Goal: Task Accomplishment & Management: Use online tool/utility

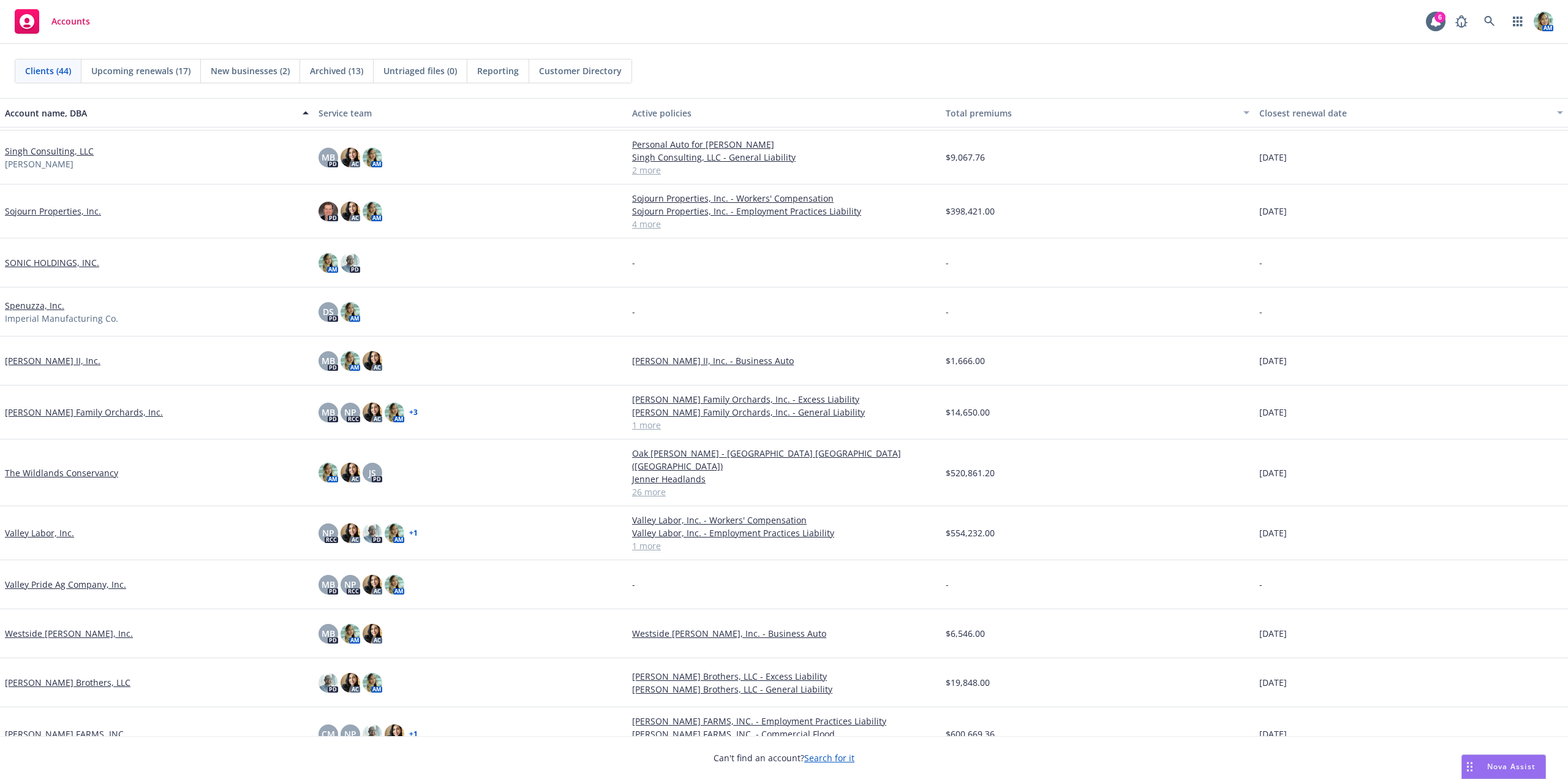
scroll to position [1583, 0]
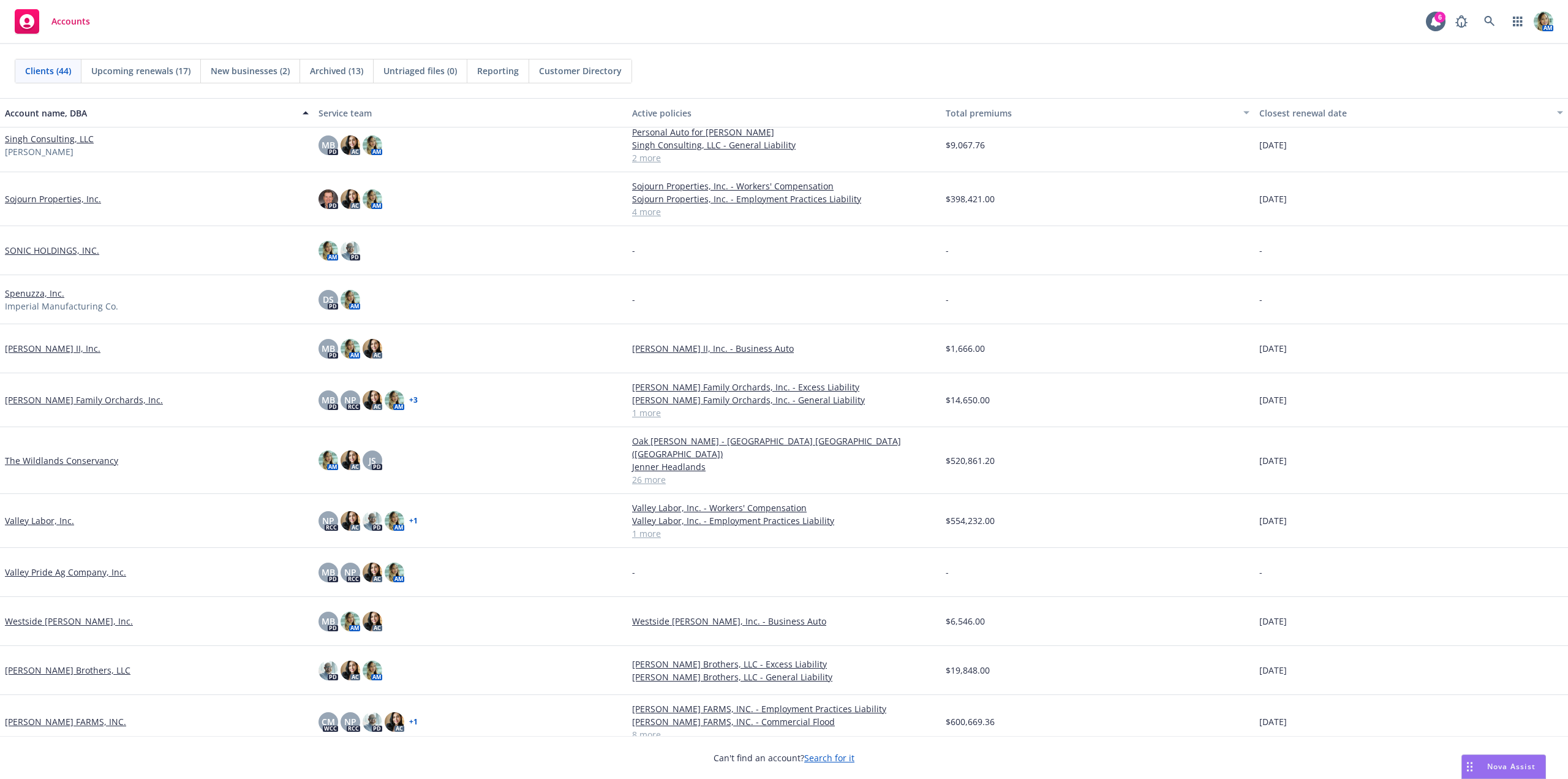
click at [62, 514] on link "Valley Labor, Inc." at bounding box center [40, 520] width 69 height 13
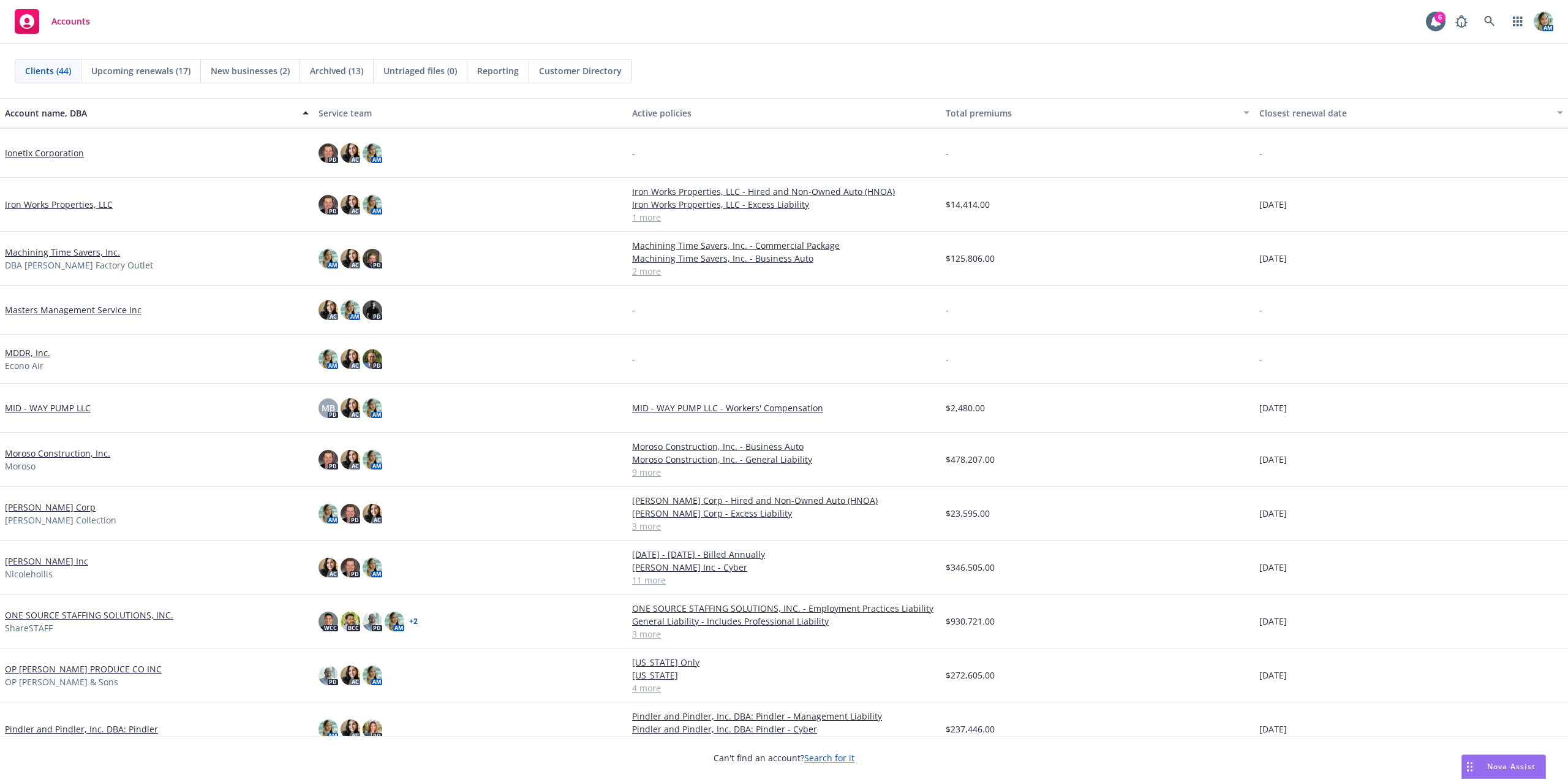
scroll to position [735, 0]
click at [61, 453] on link "Moroso Construction, Inc." at bounding box center [58, 451] width 105 height 13
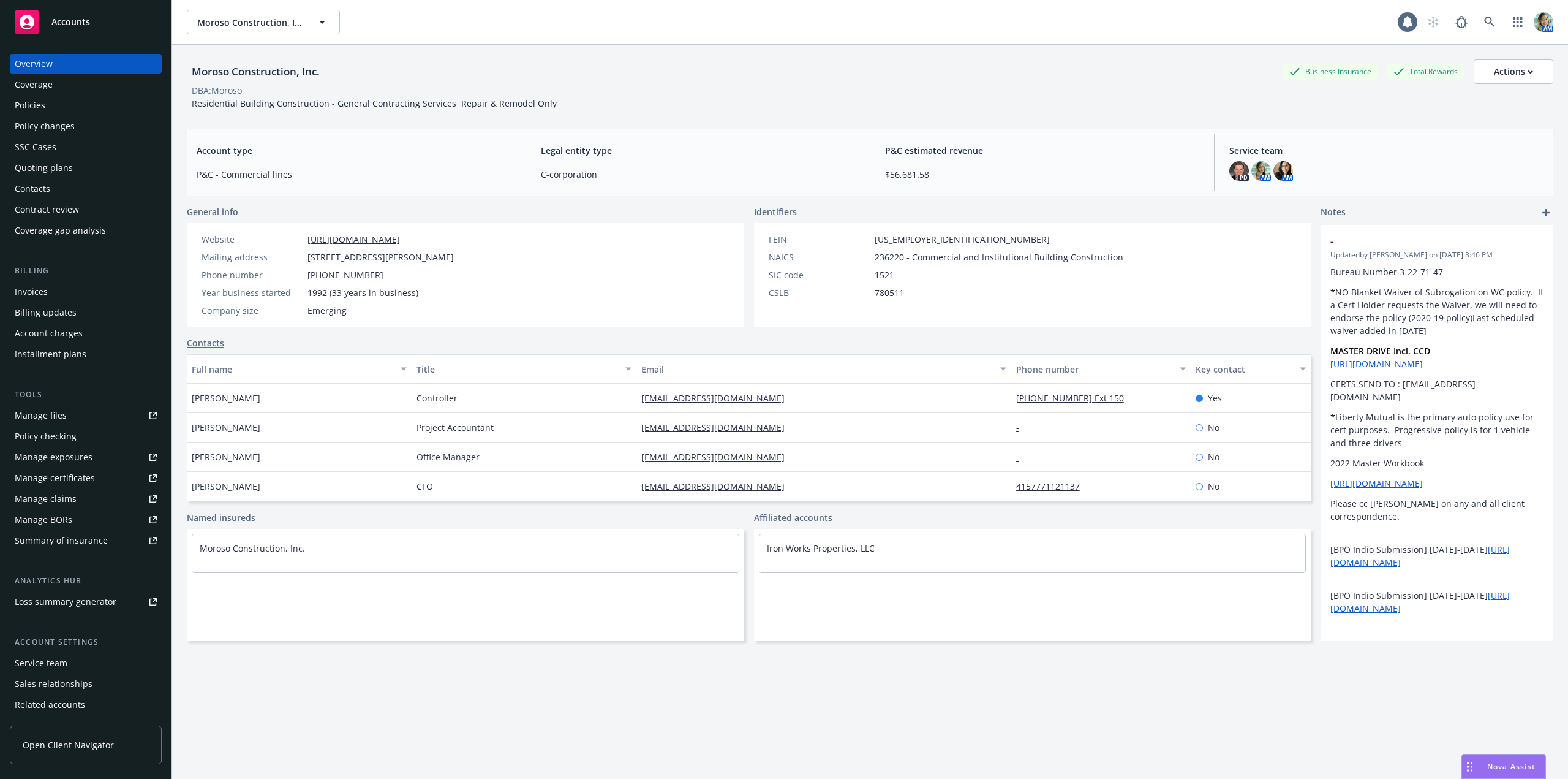
click at [48, 175] on div "Quoting plans" at bounding box center [44, 168] width 58 height 19
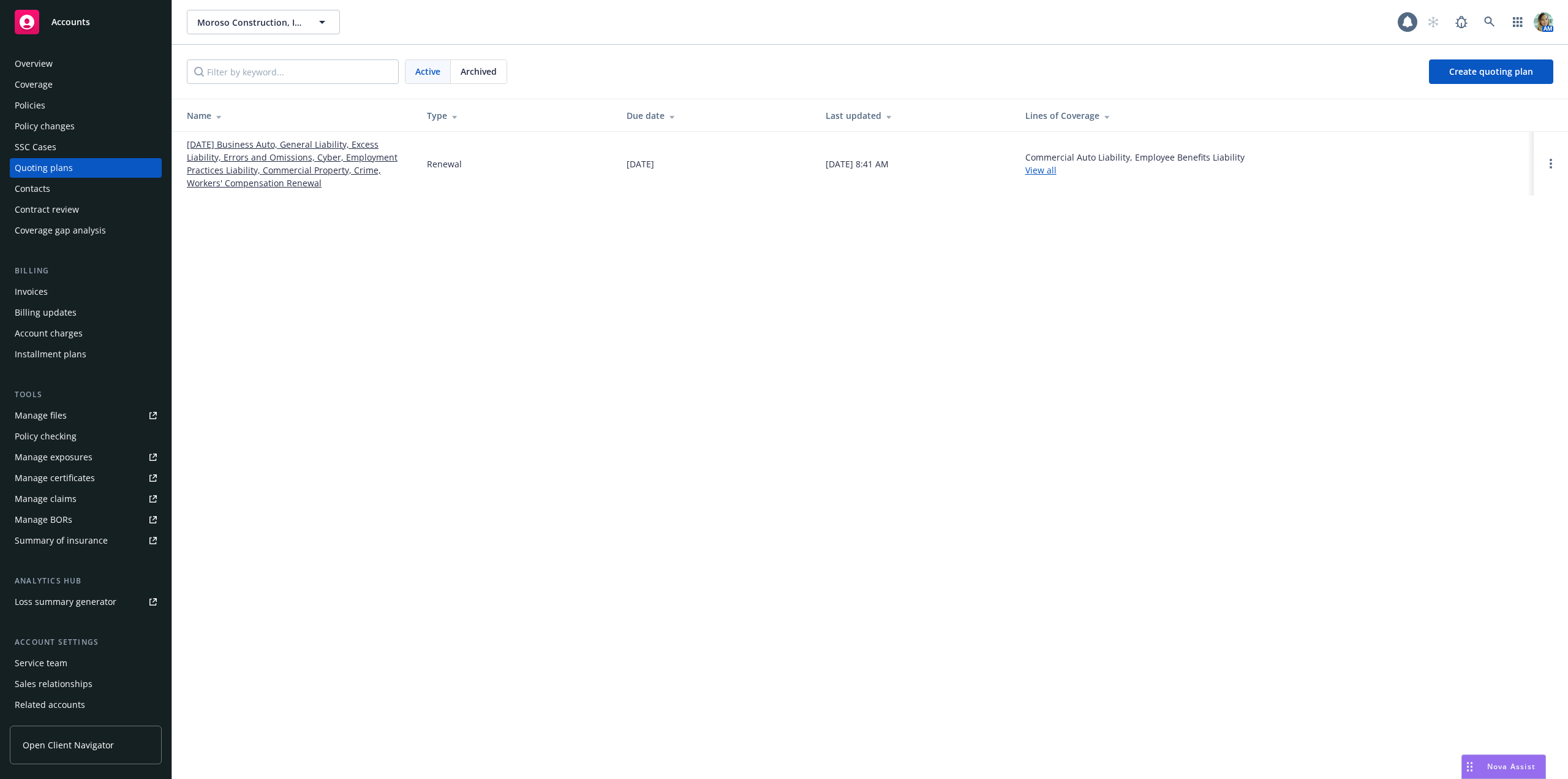
click at [212, 156] on link "01/01/26 Business Auto, General Liability, Excess Liability, Errors and Omissio…" at bounding box center [297, 163] width 220 height 52
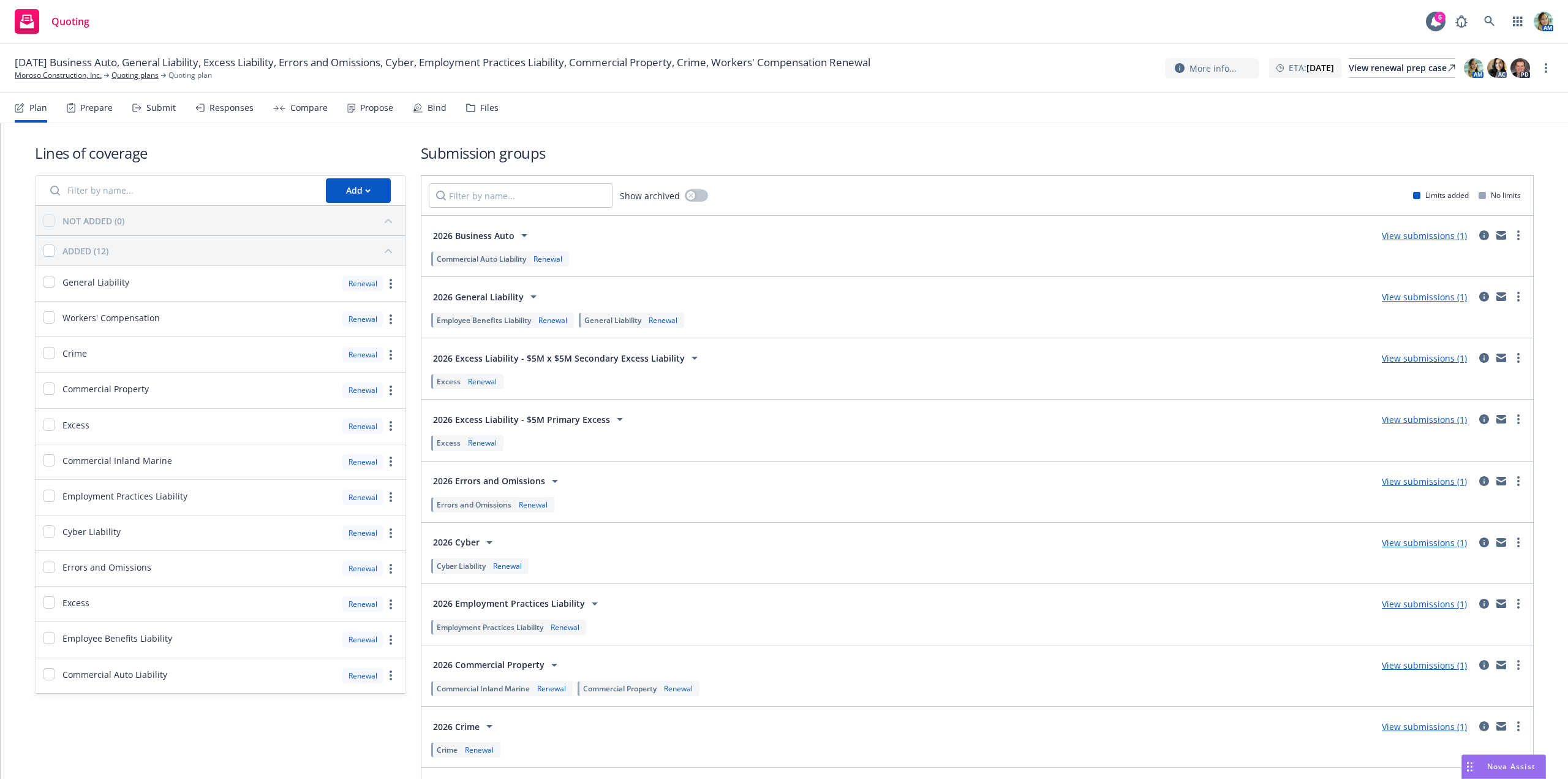
click at [536, 602] on span "2026 Employment Practices Liability" at bounding box center [508, 603] width 152 height 13
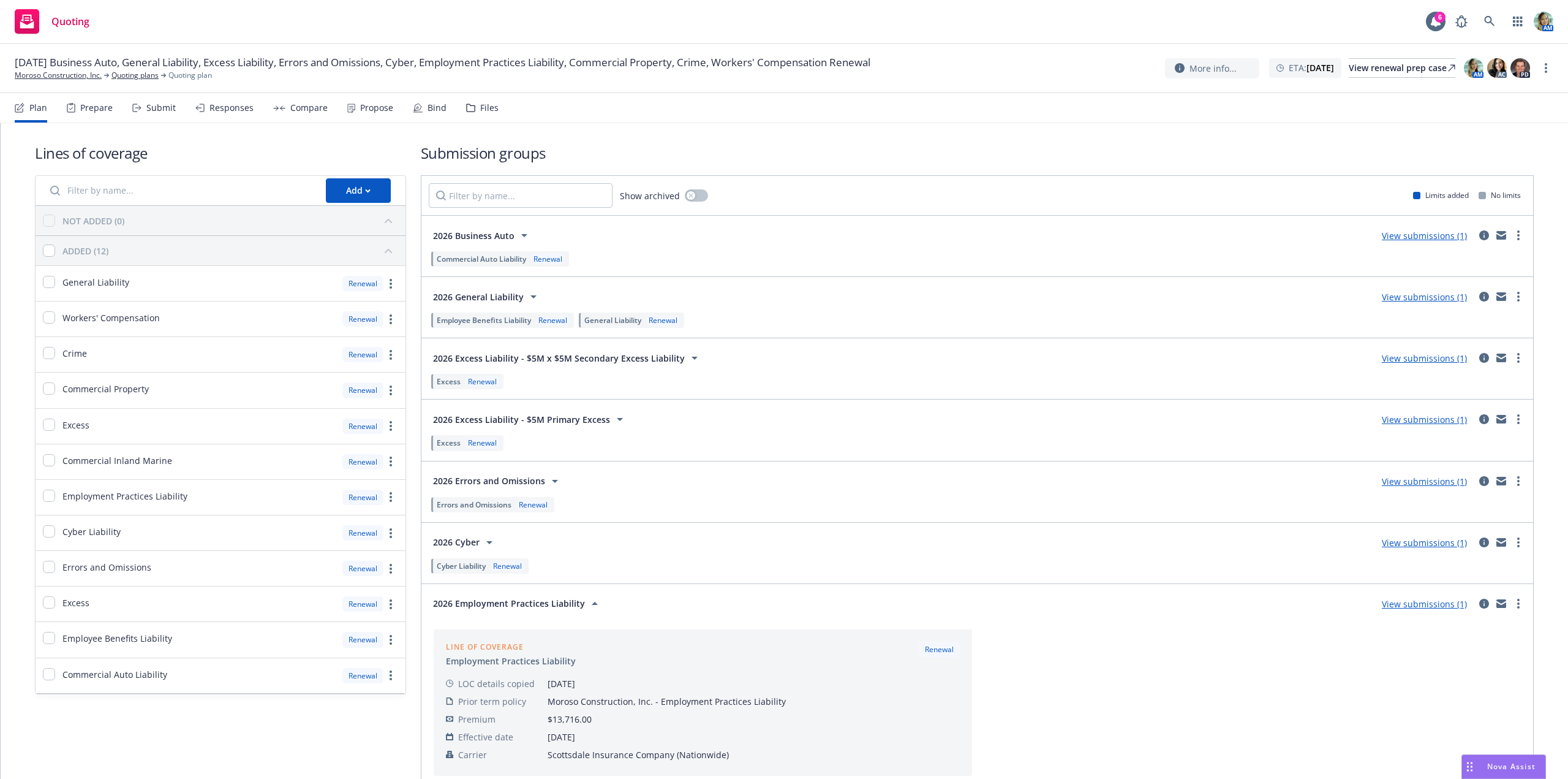
click at [1415, 597] on div "View submissions (1)" at bounding box center [1425, 603] width 100 height 15
click at [1415, 602] on link "View submissions (1)" at bounding box center [1424, 603] width 85 height 11
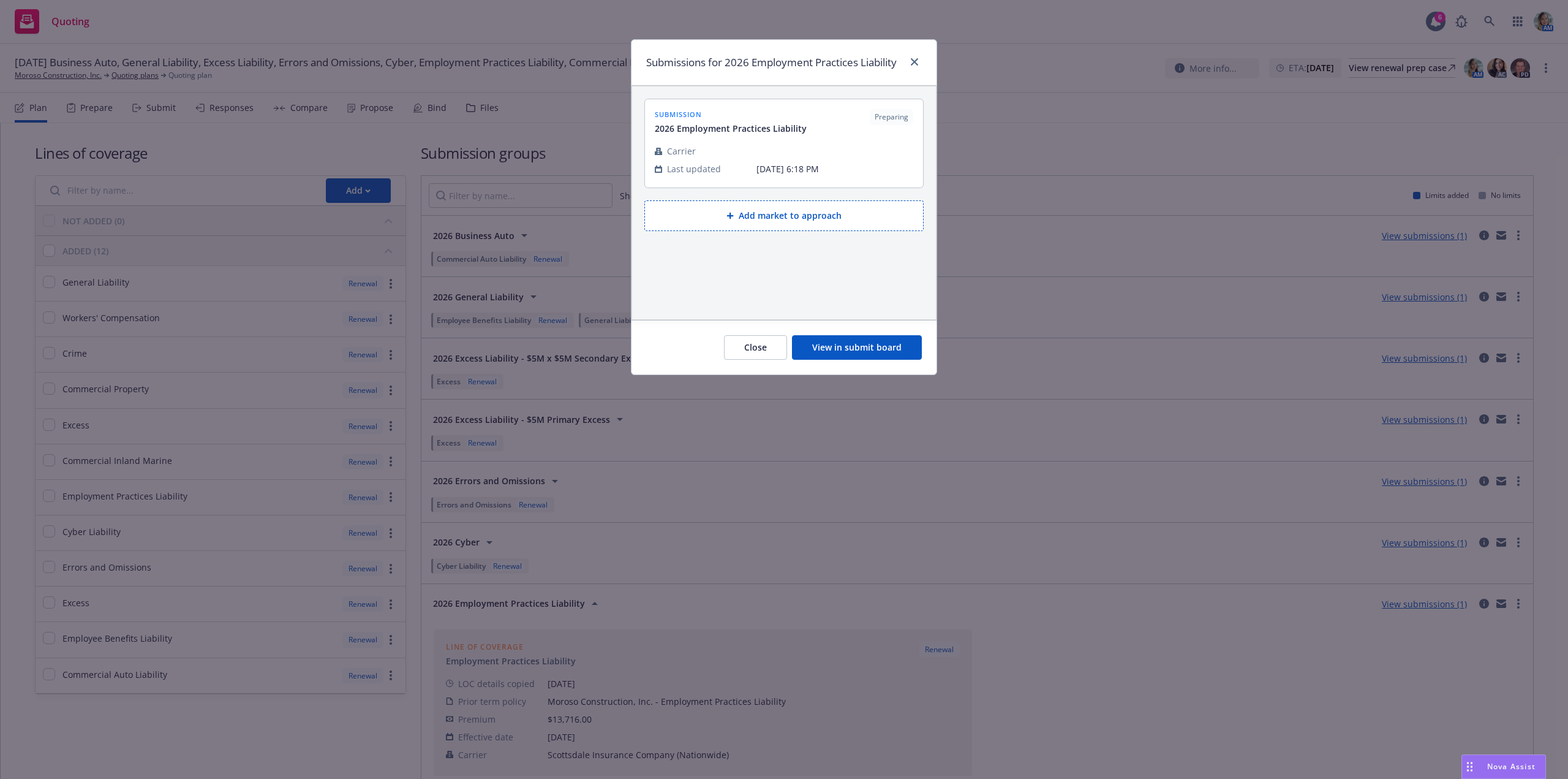
drag, startPoint x: 836, startPoint y: 328, endPoint x: 845, endPoint y: 343, distance: 17.5
click at [837, 331] on div "Close View in submit board" at bounding box center [784, 347] width 306 height 54
click at [845, 343] on button "View in submit board" at bounding box center [857, 348] width 130 height 25
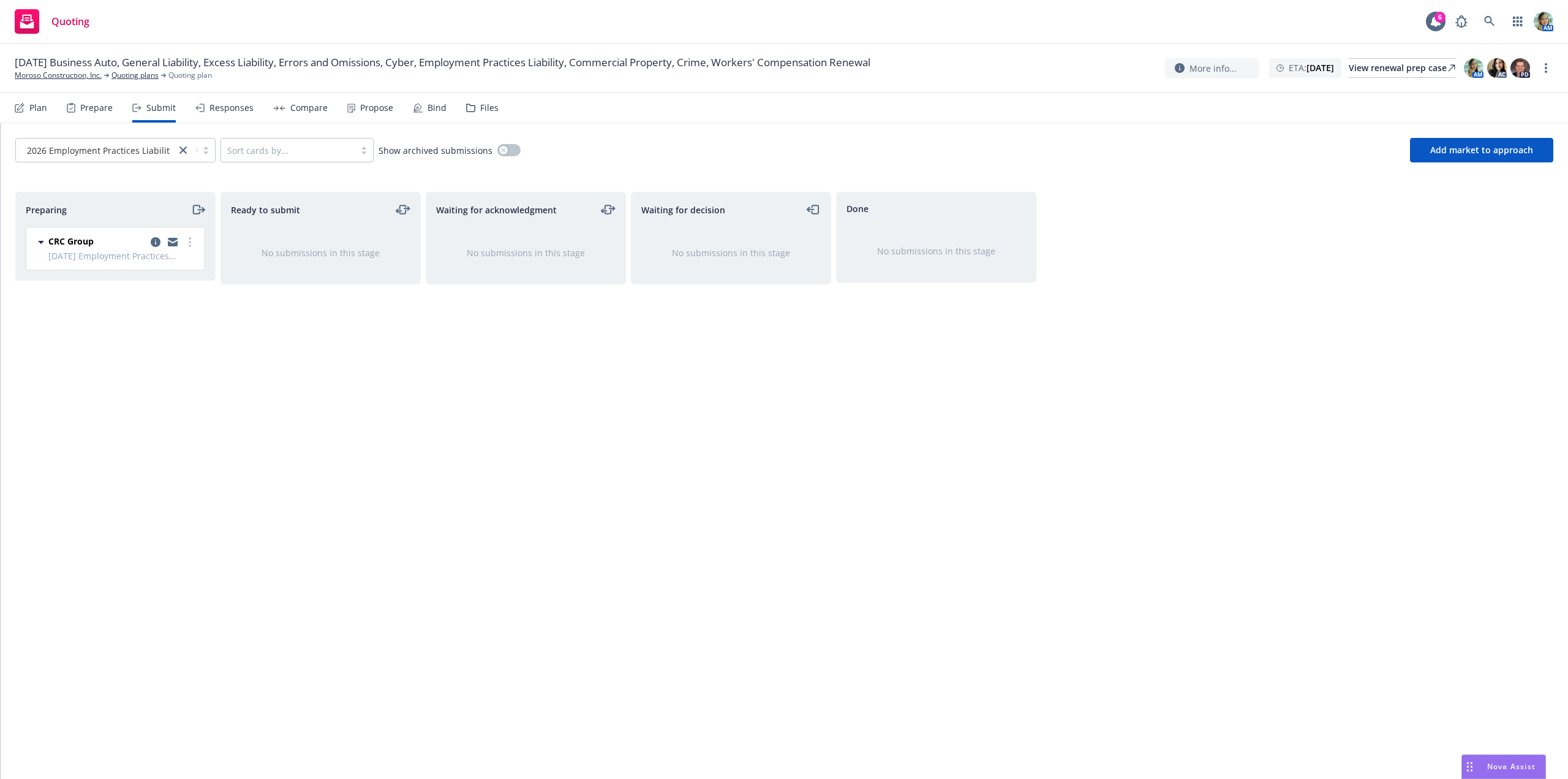
click at [493, 110] on nav "Plan Prepare Submit Responses Compare Propose Bind Files" at bounding box center [784, 107] width 1539 height 29
click at [485, 109] on div "Files" at bounding box center [489, 107] width 18 height 10
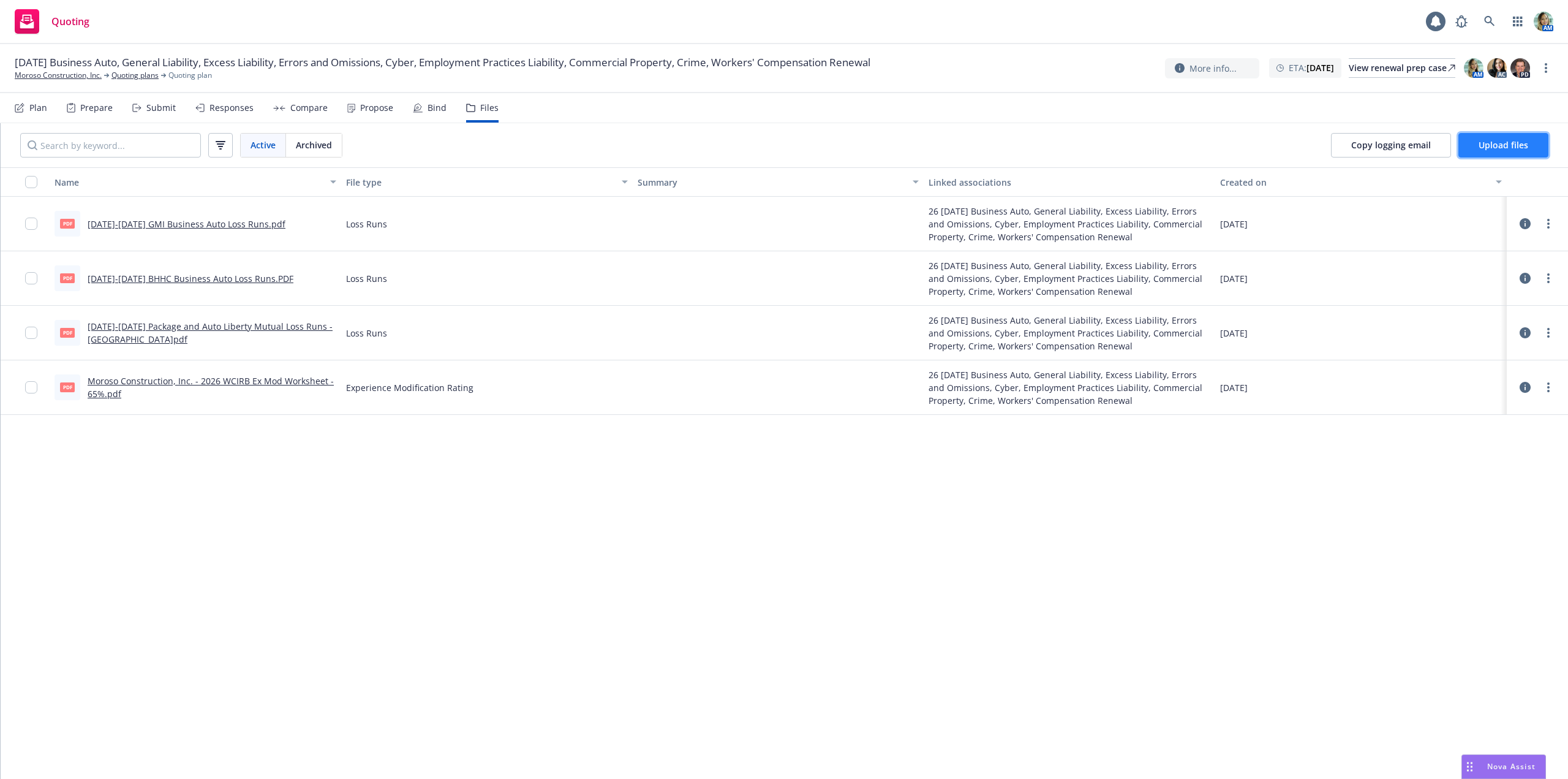
click at [1505, 149] on span "Upload files" at bounding box center [1504, 144] width 50 height 11
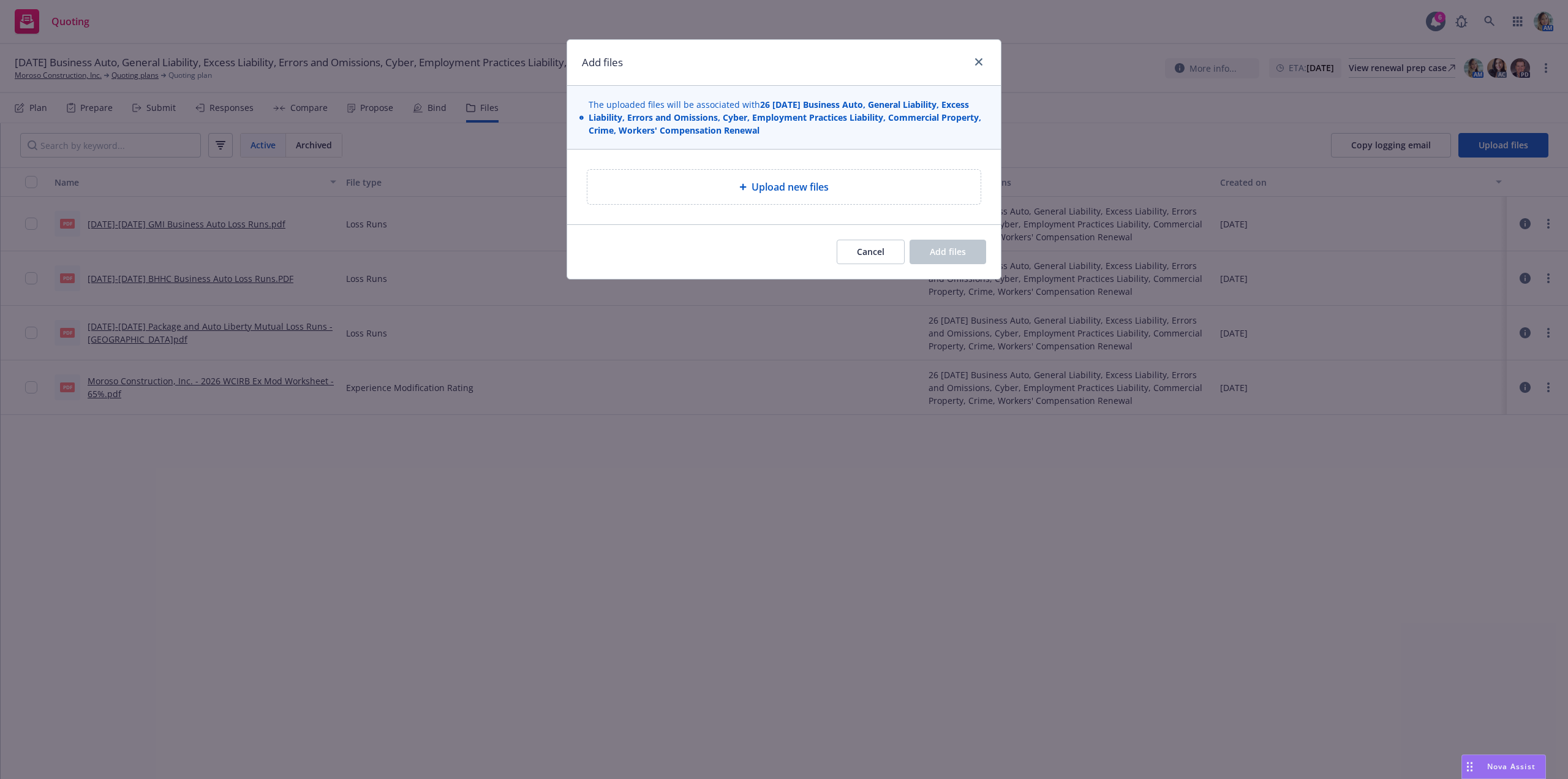
click at [685, 188] on div "Upload new files" at bounding box center [784, 186] width 374 height 15
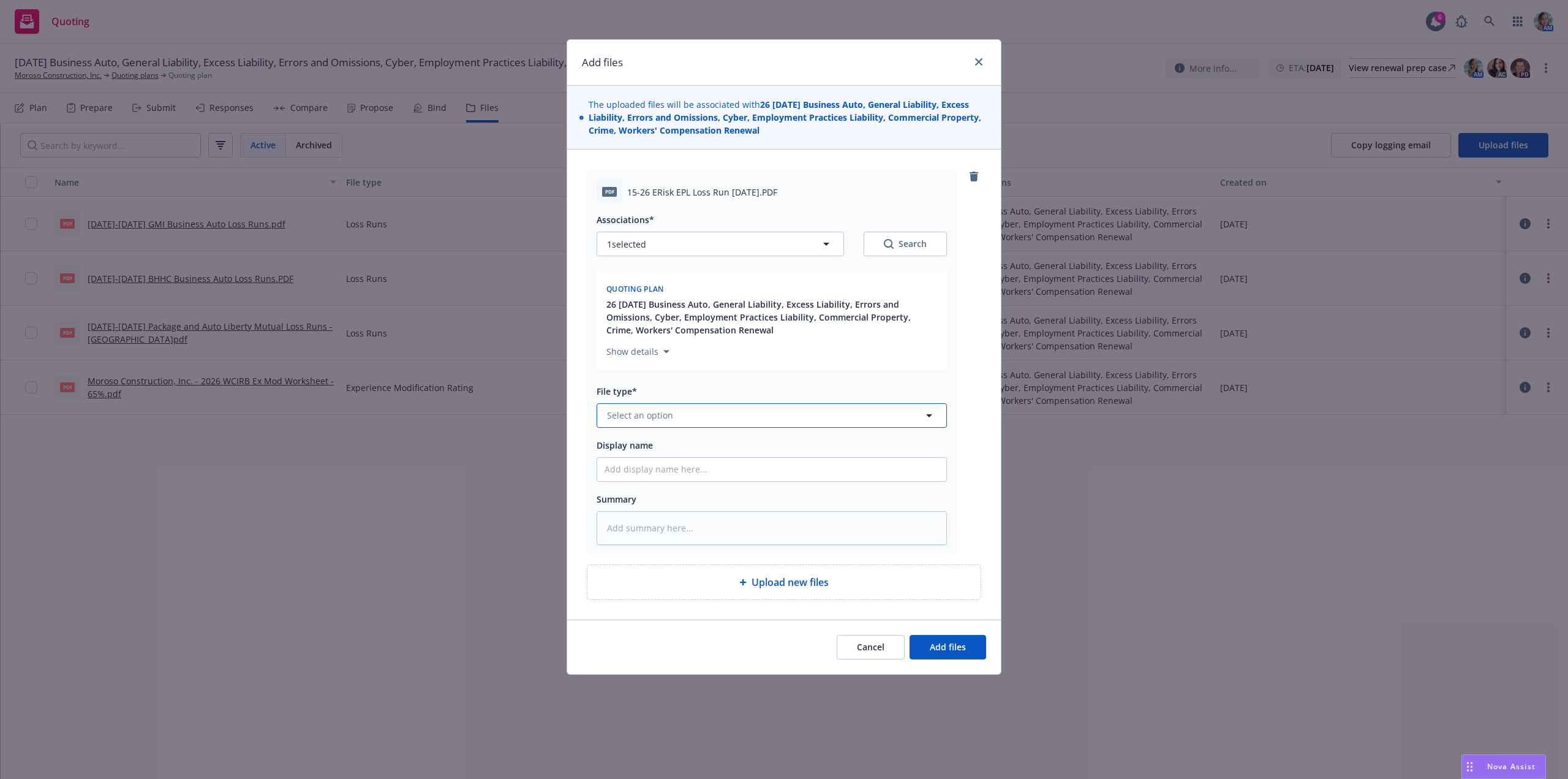
click at [637, 419] on span "Select an option" at bounding box center [640, 415] width 66 height 13
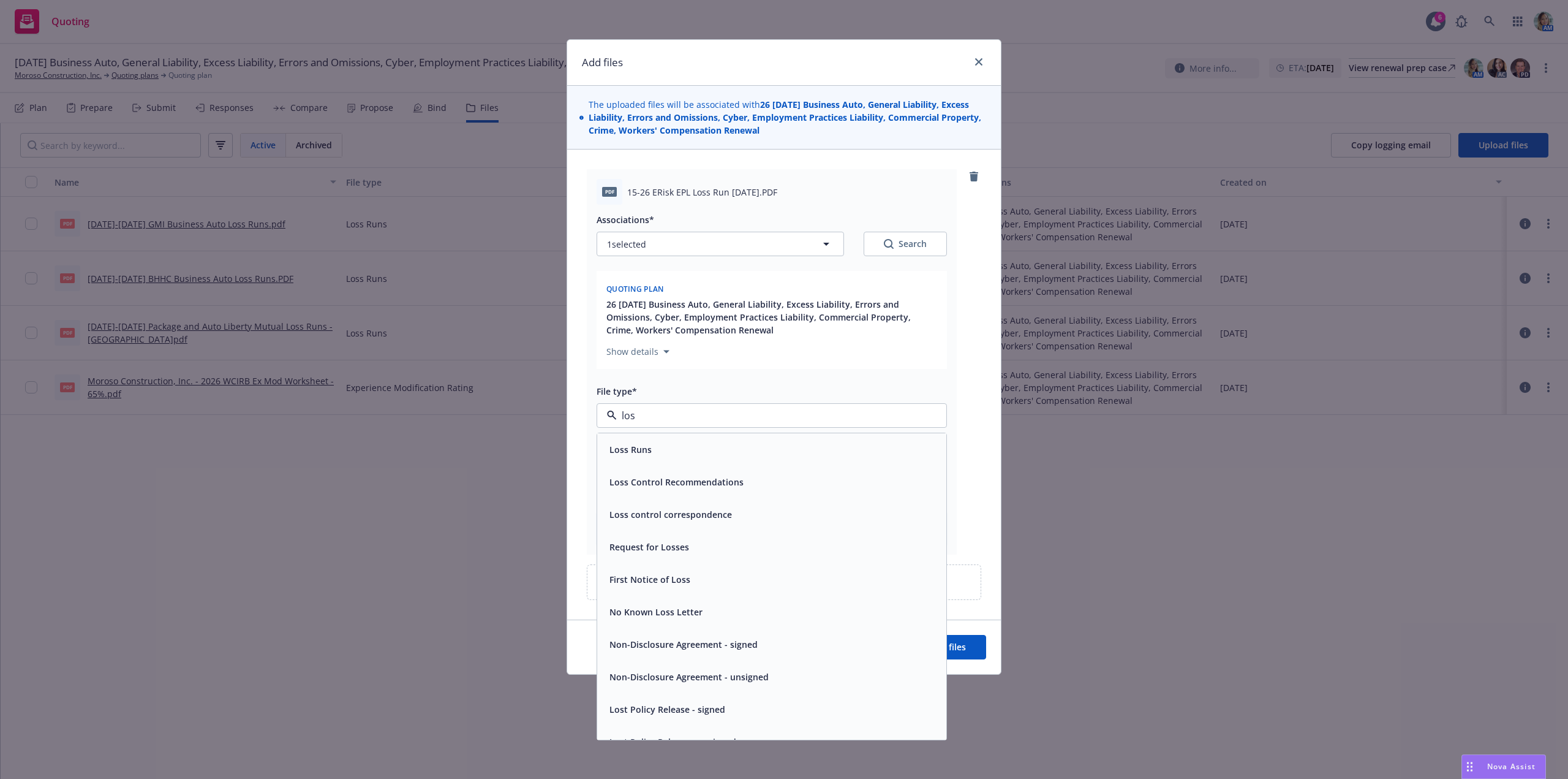
type input "loss"
click at [622, 453] on span "Loss Runs" at bounding box center [630, 450] width 42 height 13
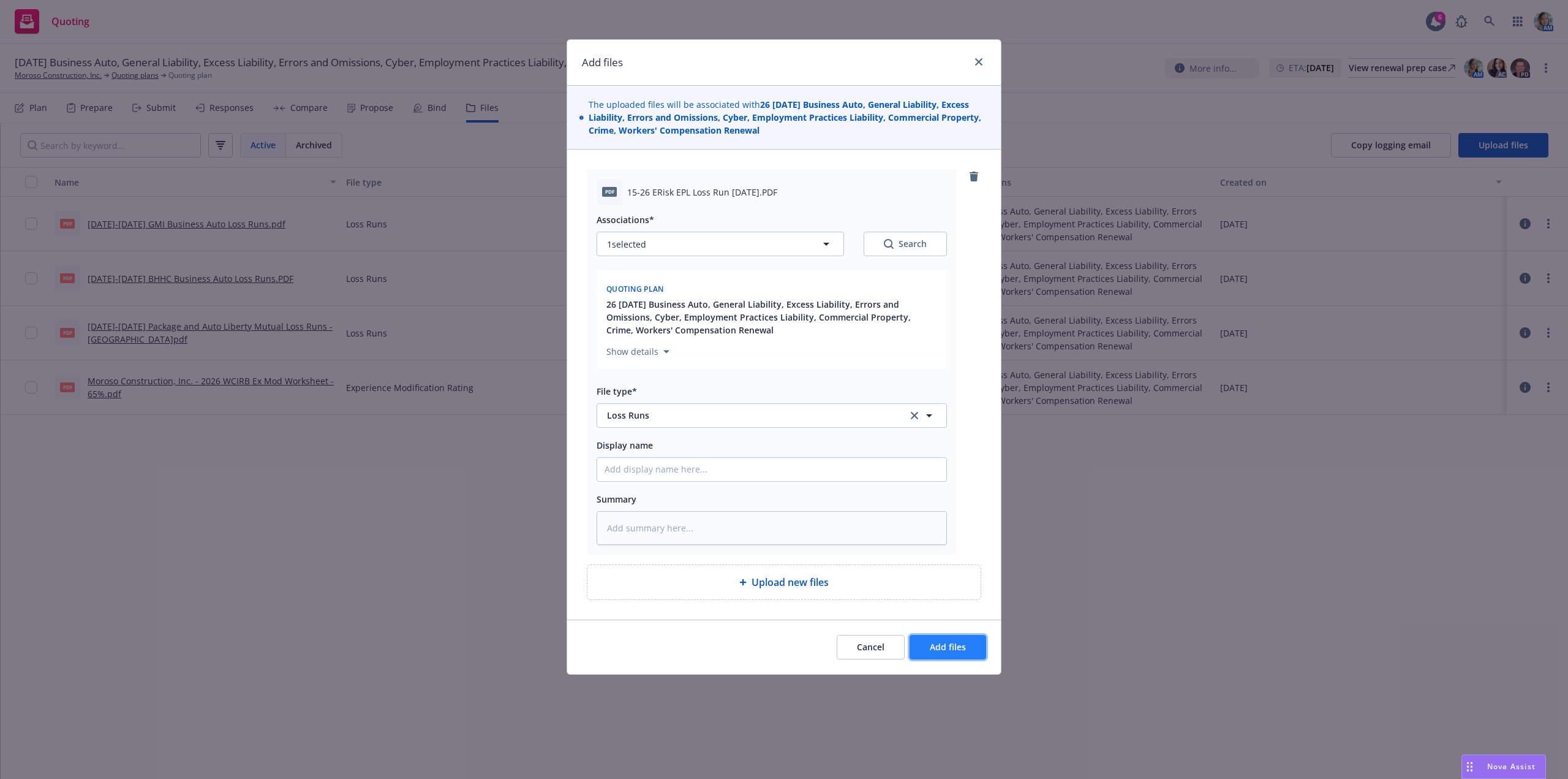
click at [946, 653] on button "Add files" at bounding box center [947, 647] width 76 height 25
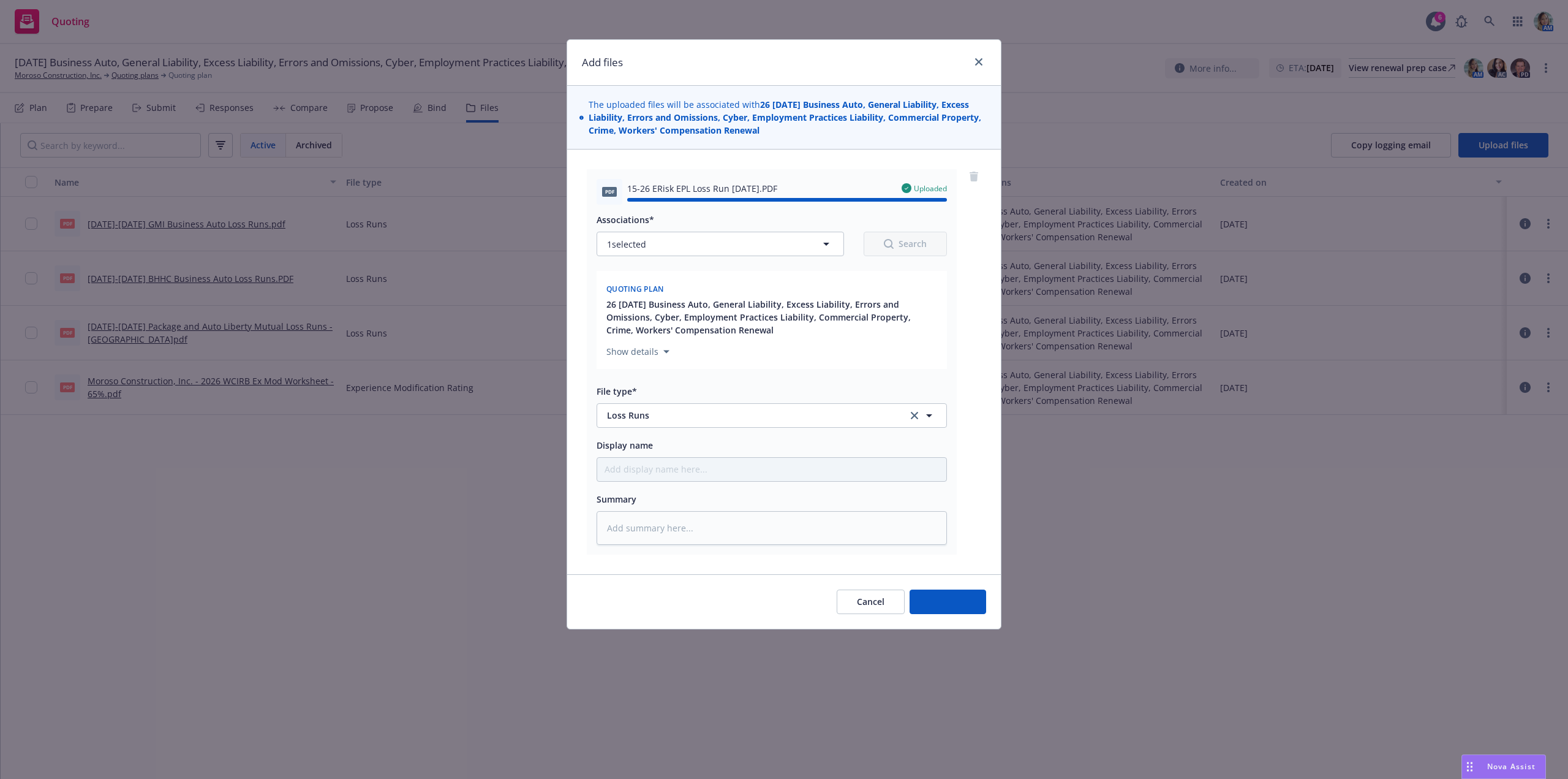
type textarea "x"
